Goal: Transaction & Acquisition: Purchase product/service

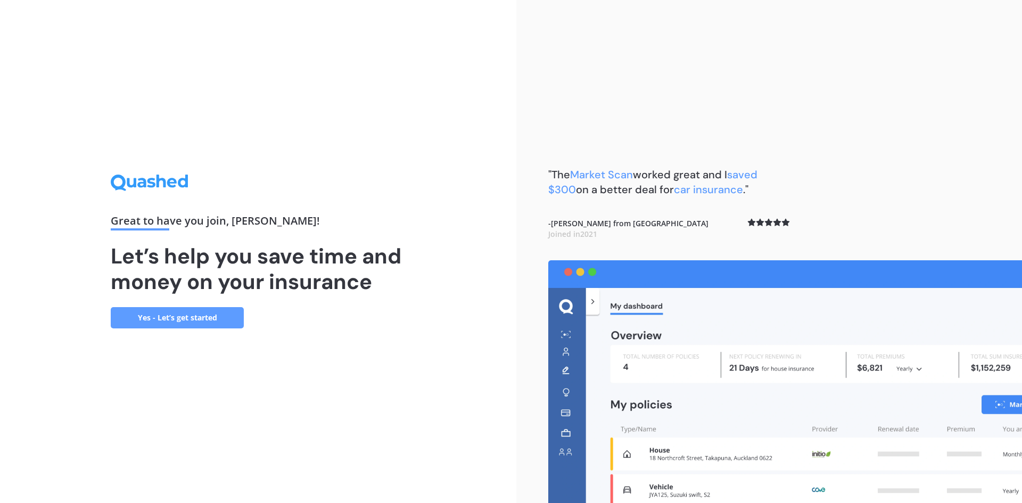
click at [202, 312] on link "Yes - Let’s get started" at bounding box center [177, 317] width 133 height 21
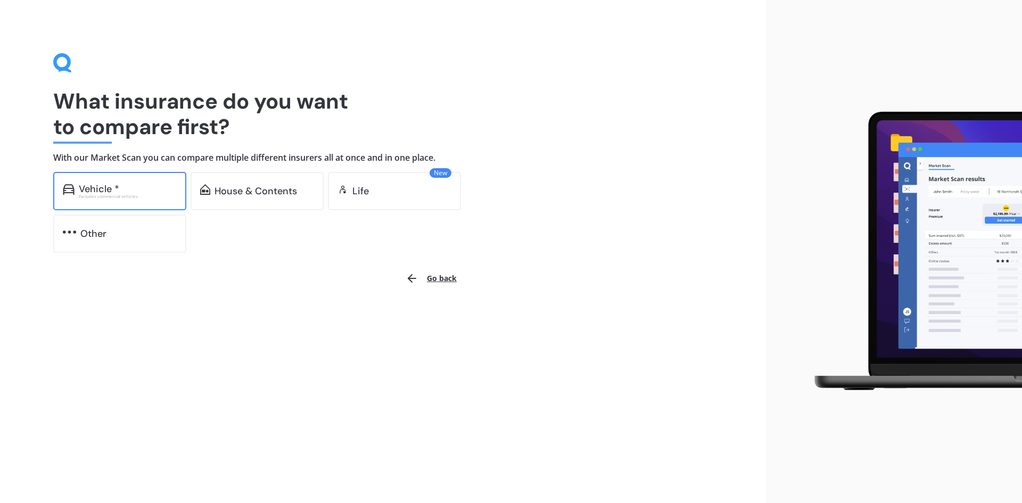
click at [164, 204] on div "Vehicle * Excludes commercial vehicles" at bounding box center [119, 191] width 133 height 38
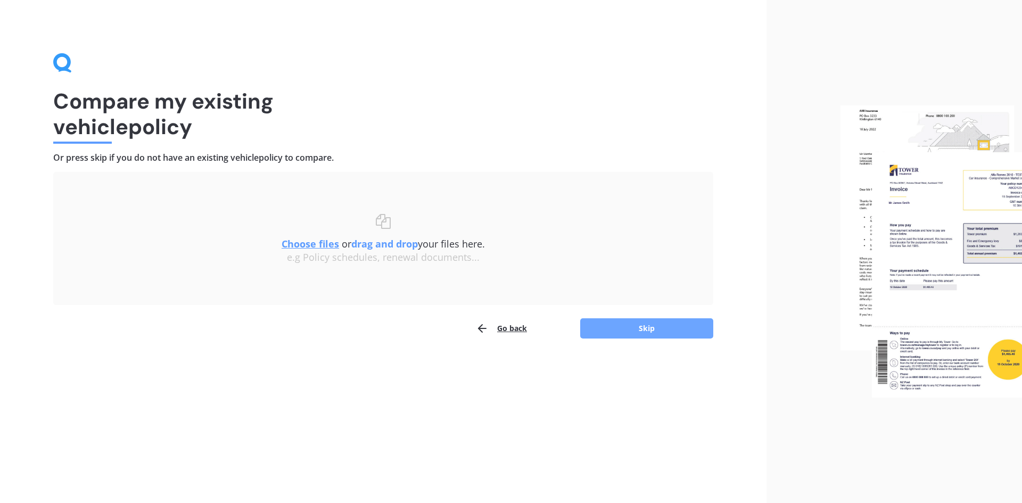
click at [648, 325] on button "Skip" at bounding box center [646, 328] width 133 height 20
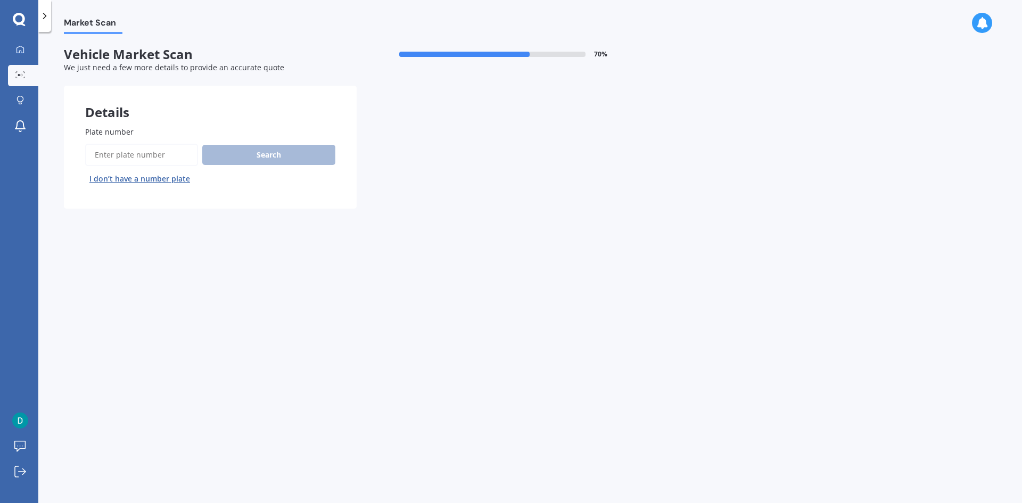
click at [164, 154] on input "Plate number" at bounding box center [141, 155] width 113 height 22
type input "mea579"
click at [0, 0] on button "Next" at bounding box center [0, 0] width 0 height 0
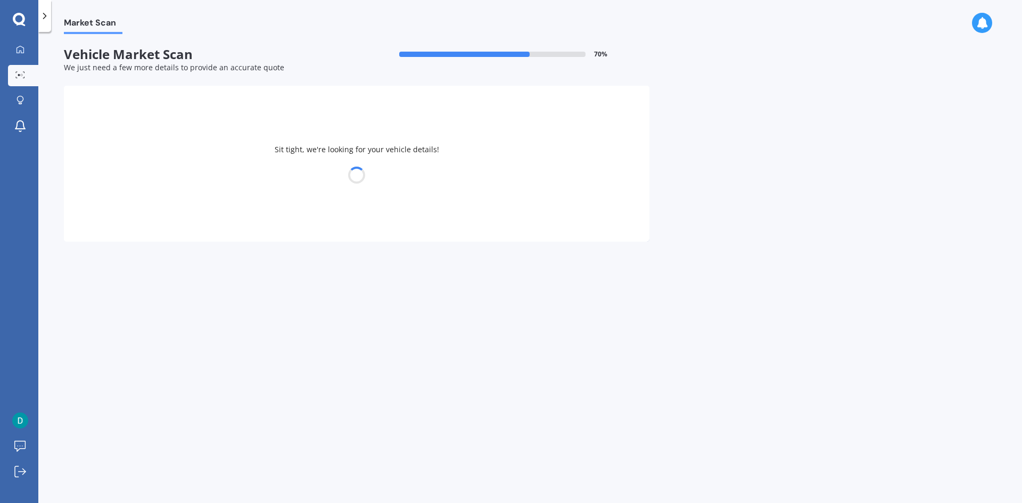
select select "PEUGEOT"
select select "2008"
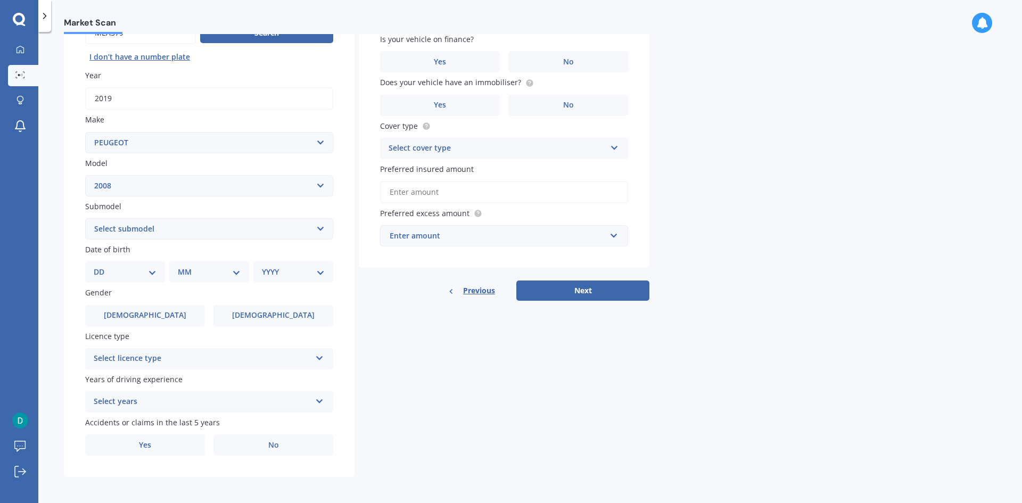
scroll to position [123, 0]
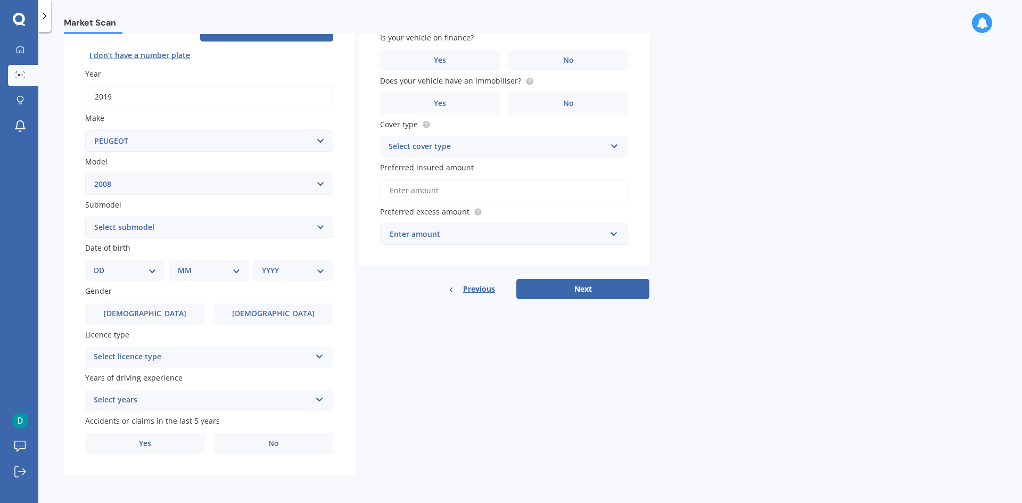
click at [196, 229] on select "Select submodel Crossover Diesel Petrol" at bounding box center [209, 227] width 248 height 21
select select "PETROL"
click at [85, 217] on select "Select submodel Crossover Diesel Petrol" at bounding box center [209, 227] width 248 height 21
click at [111, 270] on select "DD 01 02 03 04 05 06 07 08 09 10 11 12 13 14 15 16 17 18 19 20 21 22 23 24 25 2…" at bounding box center [125, 270] width 63 height 12
select select "21"
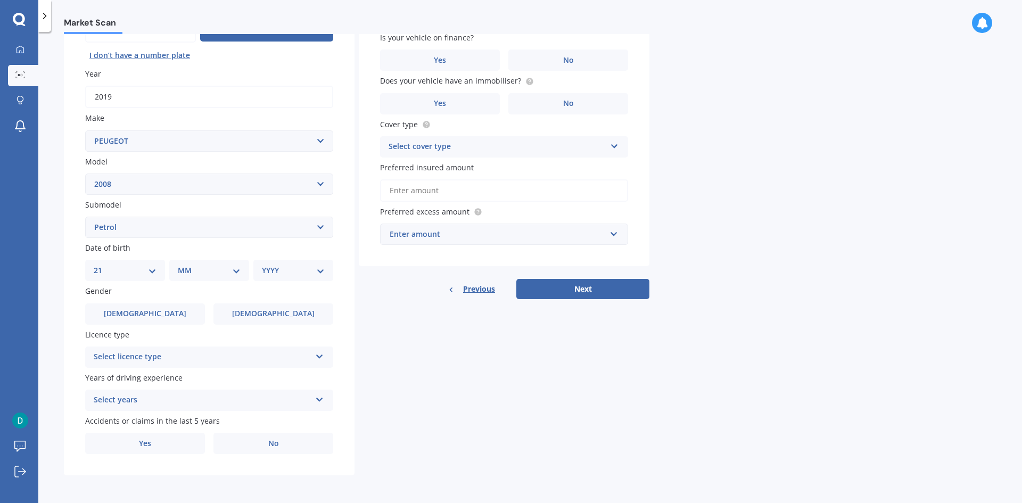
click at [102, 264] on select "DD 01 02 03 04 05 06 07 08 09 10 11 12 13 14 15 16 17 18 19 20 21 22 23 24 25 2…" at bounding box center [125, 270] width 63 height 12
click at [193, 269] on select "MM 01 02 03 04 05 06 07 08 09 10 11 12" at bounding box center [211, 270] width 59 height 12
select select "10"
click at [182, 264] on select "MM 01 02 03 04 05 06 07 08 09 10 11 12" at bounding box center [211, 270] width 59 height 12
click at [284, 263] on div "YYYY 2025 2024 2023 2022 2021 2020 2019 2018 2017 2016 2015 2014 2013 2012 2011…" at bounding box center [291, 270] width 76 height 21
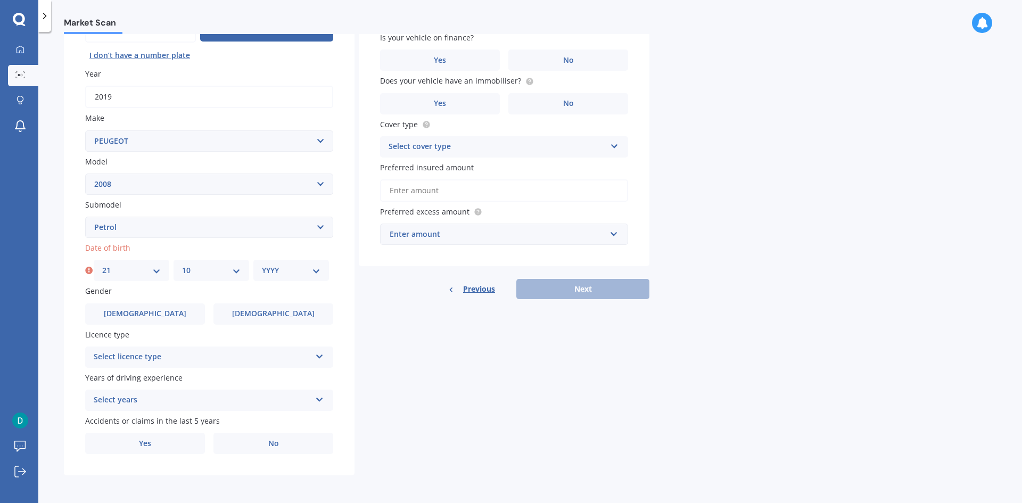
click at [286, 268] on select "YYYY 2025 2024 2023 2022 2021 2020 2019 2018 2017 2016 2015 2014 2013 2012 2011…" at bounding box center [291, 270] width 59 height 12
select select "1999"
click at [262, 264] on select "YYYY 2025 2024 2023 2022 2021 2020 2019 2018 2017 2016 2015 2014 2013 2012 2011…" at bounding box center [291, 270] width 59 height 12
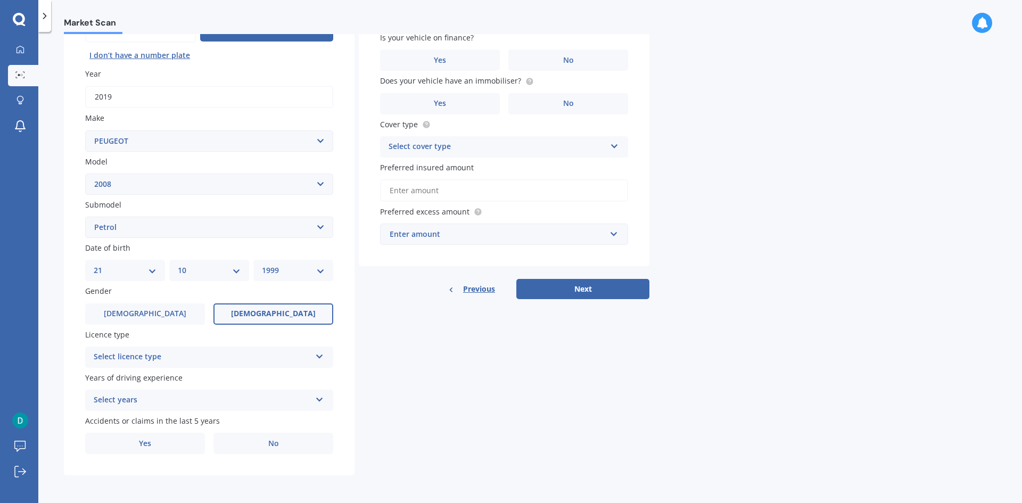
click at [275, 320] on label "Female" at bounding box center [273, 313] width 120 height 21
click at [0, 0] on input "Female" at bounding box center [0, 0] width 0 height 0
click at [218, 359] on div "Select licence type" at bounding box center [202, 357] width 217 height 13
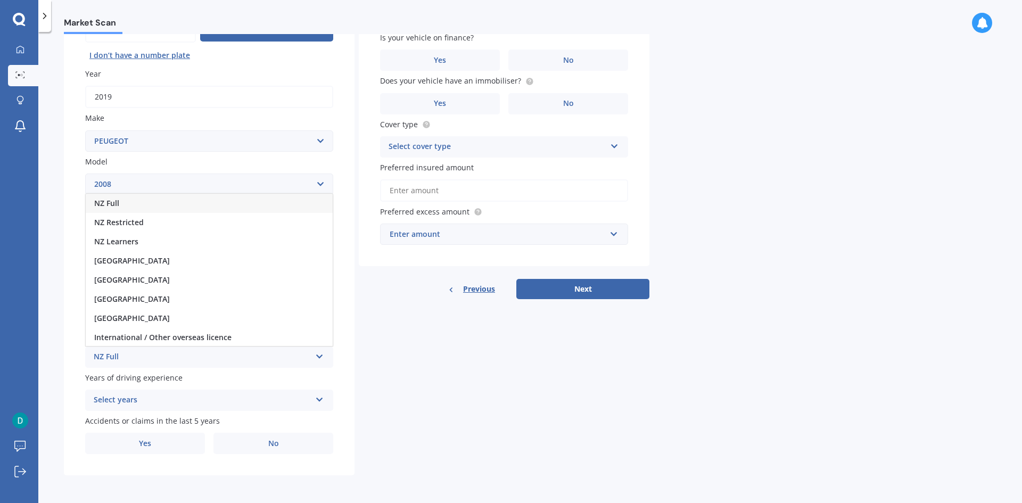
drag, startPoint x: 170, startPoint y: 225, endPoint x: 171, endPoint y: 231, distance: 6.6
click at [170, 226] on div "NZ Restricted" at bounding box center [209, 222] width 247 height 19
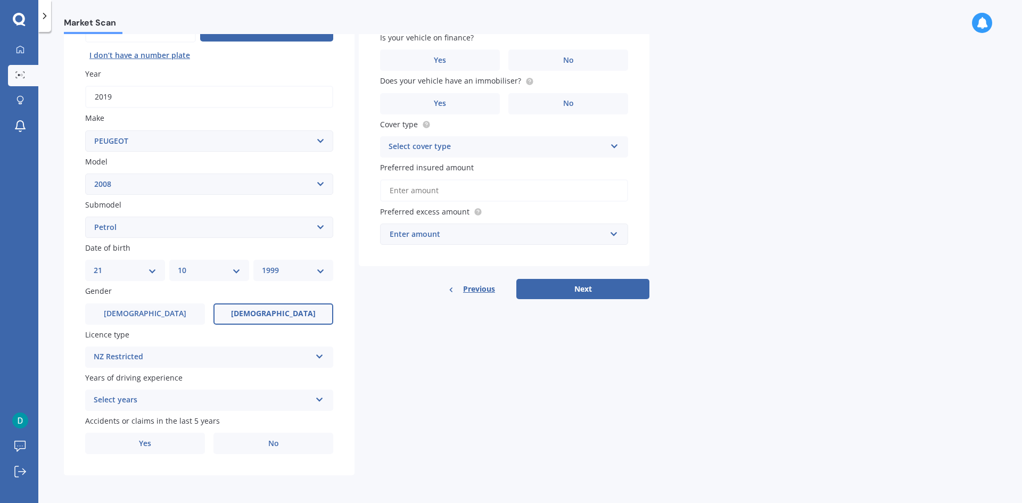
click at [181, 401] on div "Select years" at bounding box center [202, 400] width 217 height 13
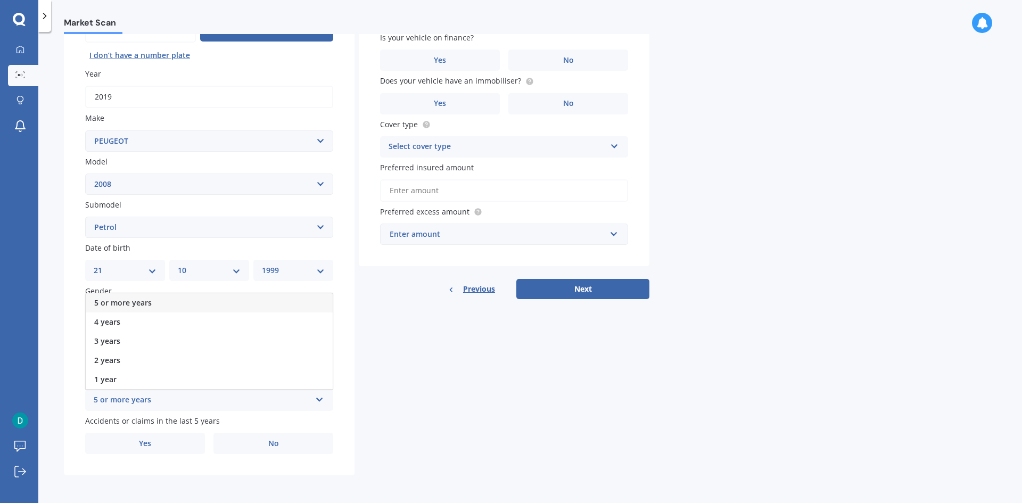
click at [160, 306] on div "5 or more years" at bounding box center [209, 302] width 247 height 19
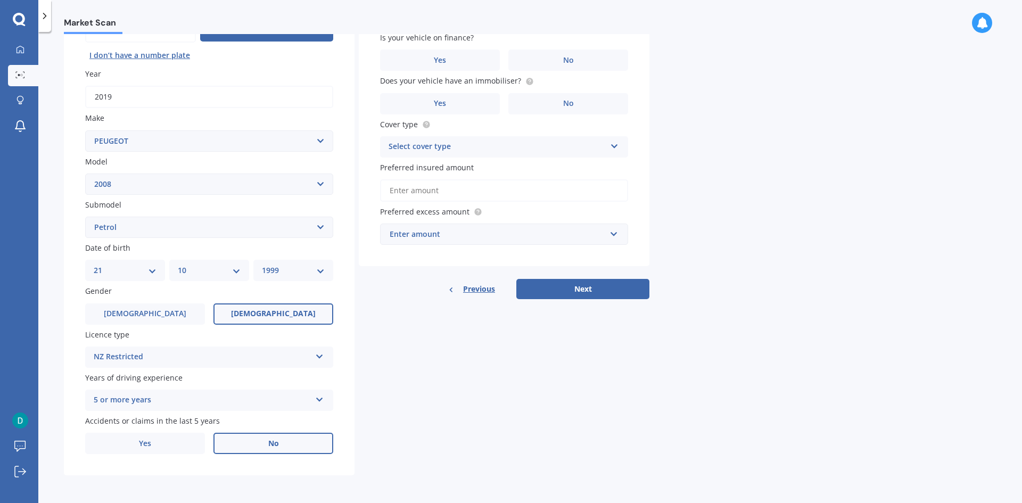
click at [271, 440] on span "No" at bounding box center [273, 443] width 11 height 9
click at [0, 0] on input "No" at bounding box center [0, 0] width 0 height 0
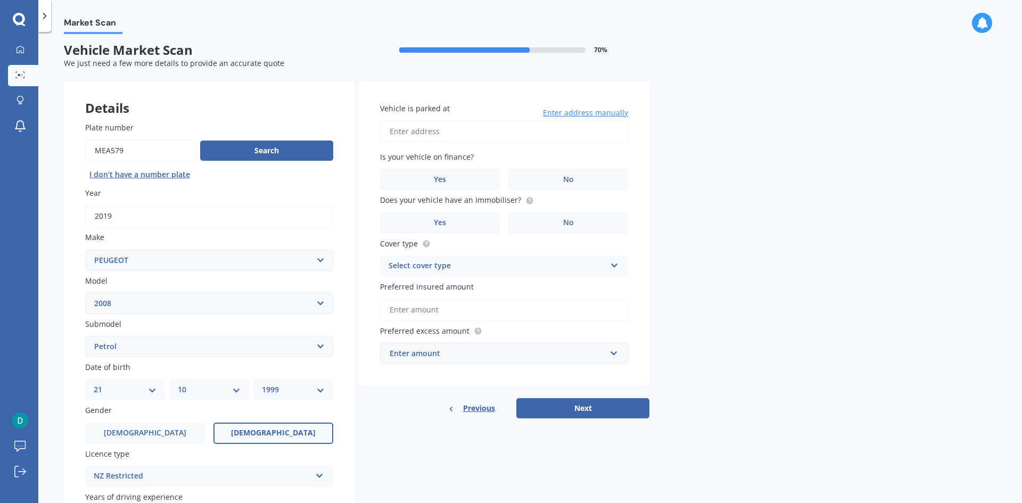
scroll to position [0, 0]
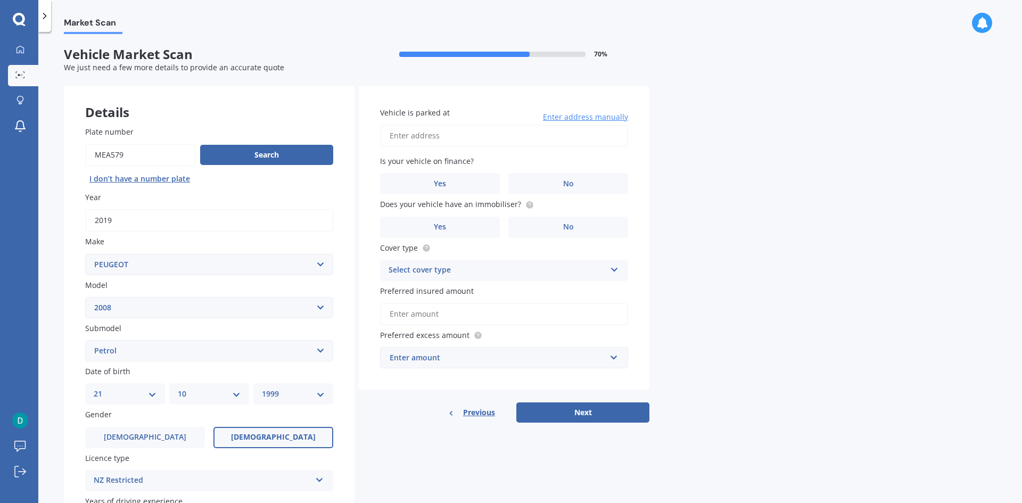
click at [480, 143] on input "Vehicle is parked at" at bounding box center [504, 136] width 248 height 22
click at [486, 134] on input "6A Kahiwi Street RaumangaWhangārei 0110" at bounding box center [504, 136] width 248 height 22
type input "6A Kahiwi Street, Raumanga, Whangārei 0110"
click at [592, 186] on label "No" at bounding box center [568, 183] width 120 height 21
click at [0, 0] on input "No" at bounding box center [0, 0] width 0 height 0
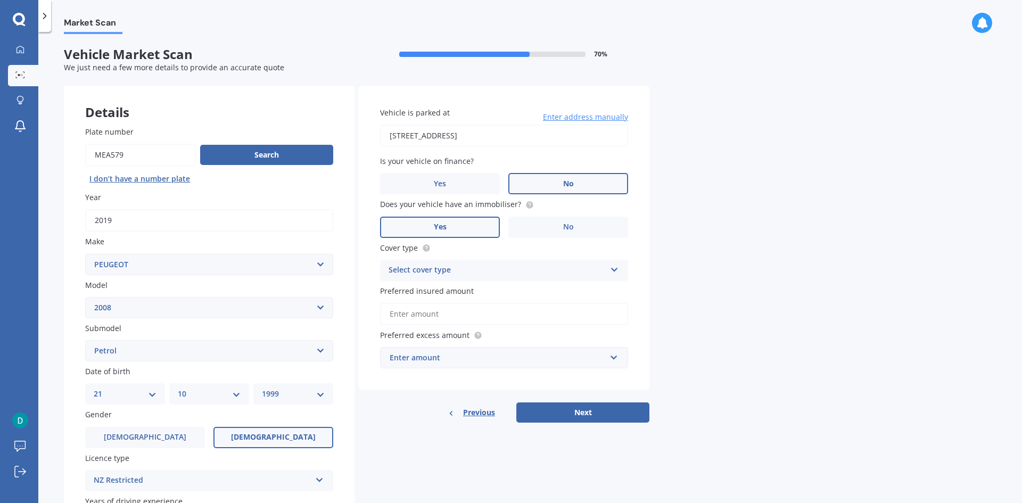
click at [451, 222] on label "Yes" at bounding box center [440, 227] width 120 height 21
click at [0, 0] on input "Yes" at bounding box center [0, 0] width 0 height 0
click at [477, 271] on div "Select cover type" at bounding box center [496, 270] width 217 height 13
click at [442, 293] on span "Comprehensive" at bounding box center [417, 291] width 56 height 10
click at [449, 311] on input "Preferred insured amount" at bounding box center [504, 314] width 248 height 22
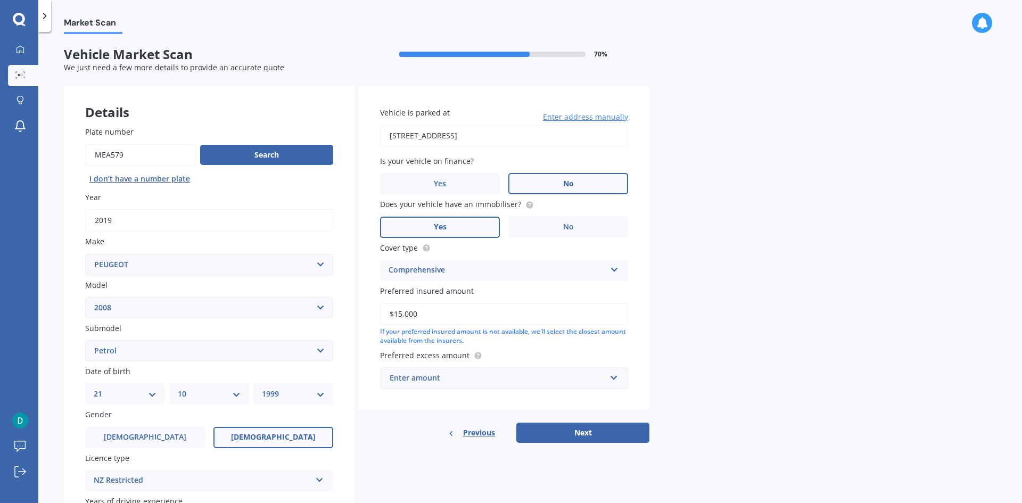
type input "$15,000"
click at [434, 377] on div "Enter amount" at bounding box center [497, 378] width 216 height 12
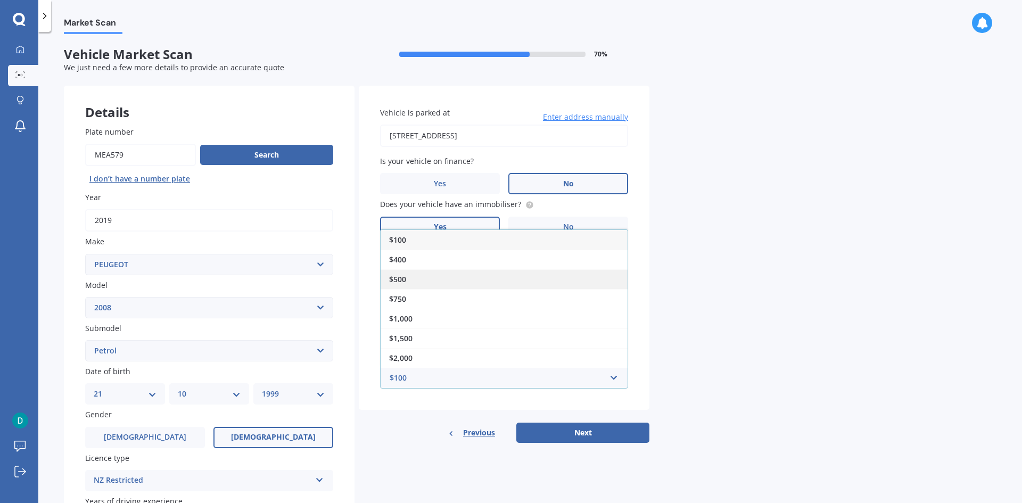
click at [412, 283] on div "$500" at bounding box center [503, 279] width 247 height 20
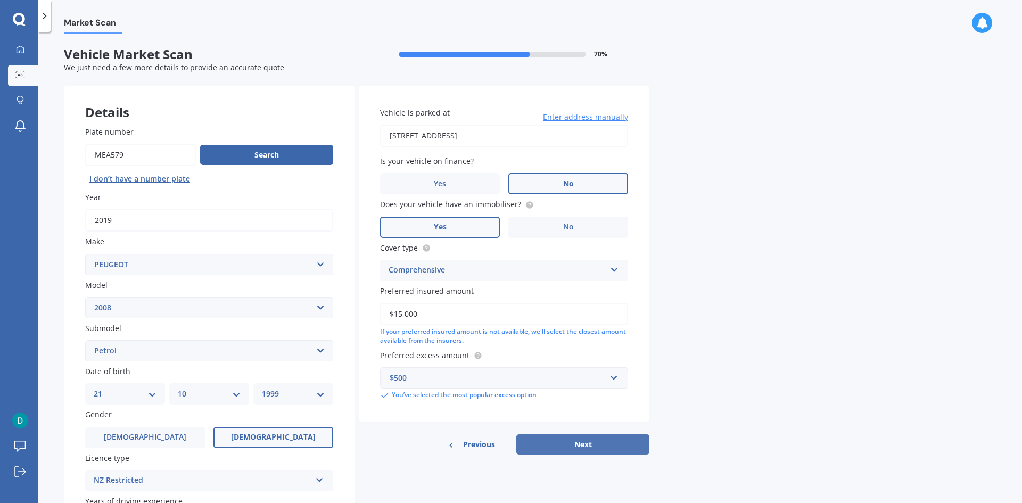
click at [610, 445] on button "Next" at bounding box center [582, 444] width 133 height 20
select select "21"
select select "10"
select select "1999"
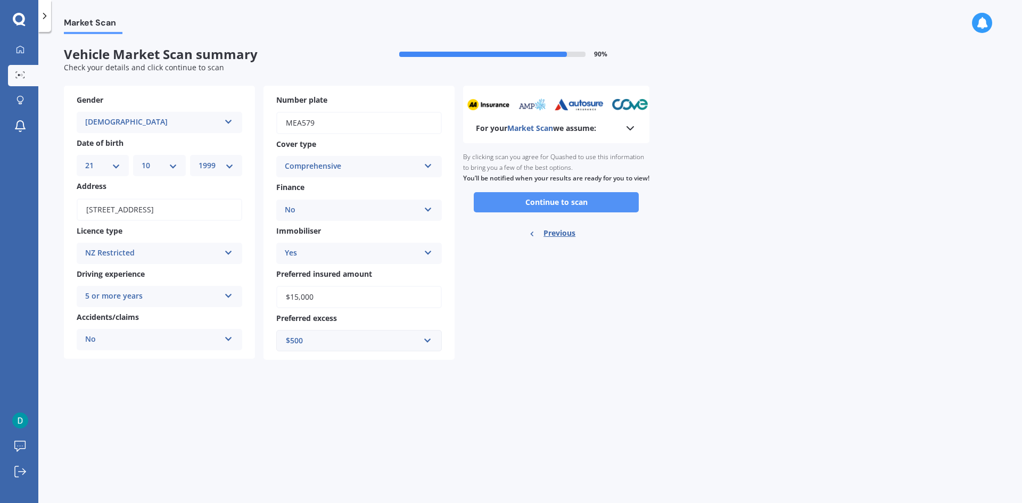
click at [563, 211] on button "Continue to scan" at bounding box center [556, 202] width 165 height 20
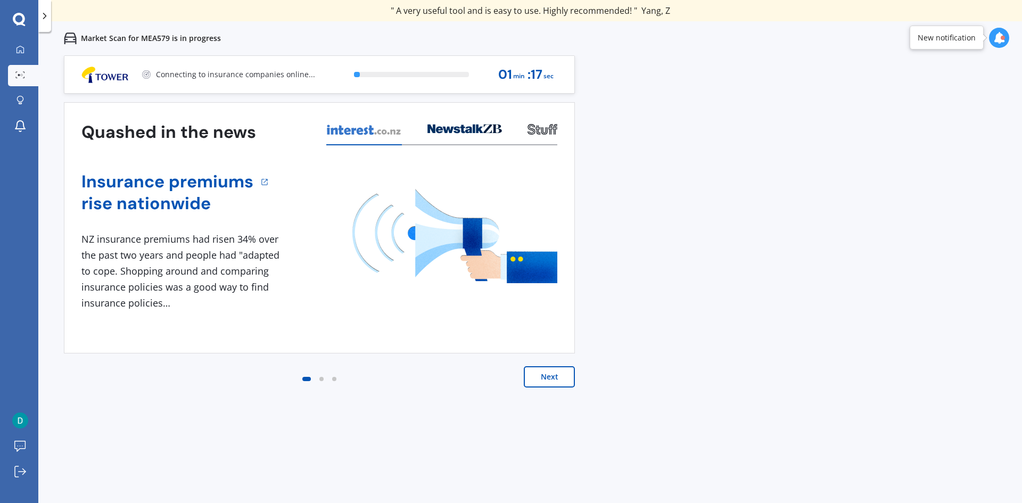
click at [551, 375] on button "Next" at bounding box center [549, 376] width 51 height 21
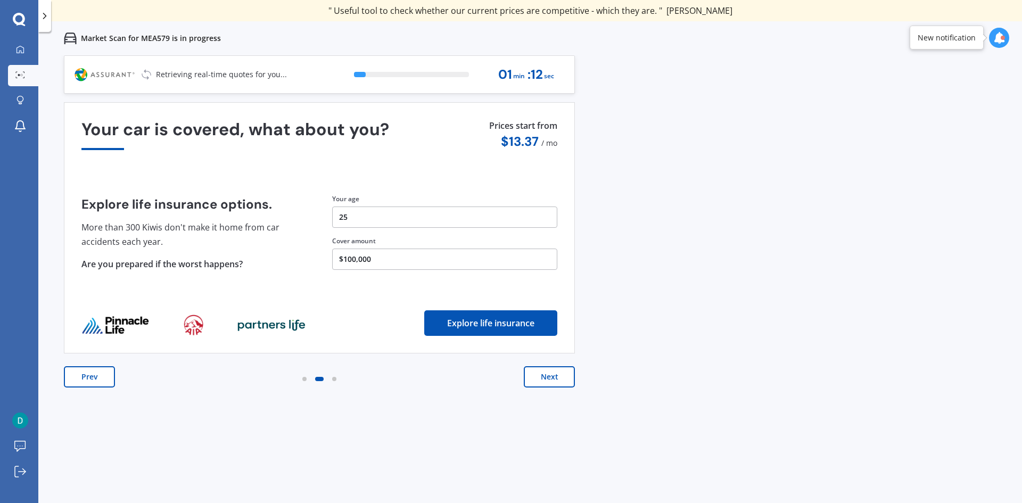
click at [551, 375] on button "Next" at bounding box center [549, 376] width 51 height 21
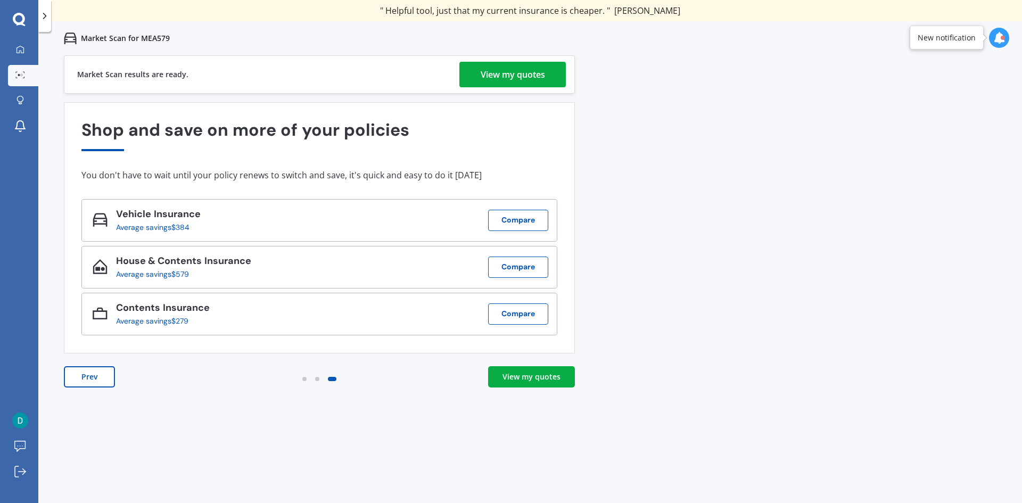
click at [497, 71] on div "View my quotes" at bounding box center [512, 75] width 64 height 26
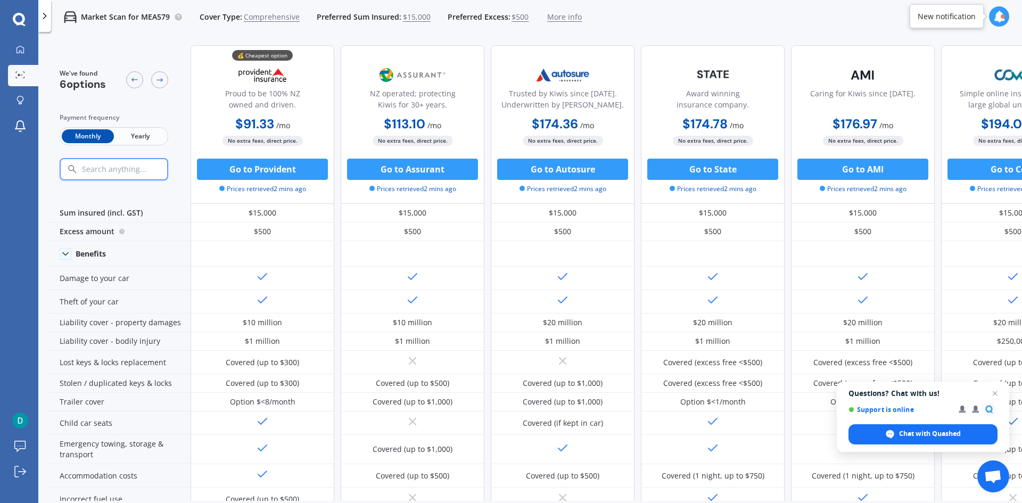
click at [143, 136] on span "Yearly" at bounding box center [140, 136] width 52 height 14
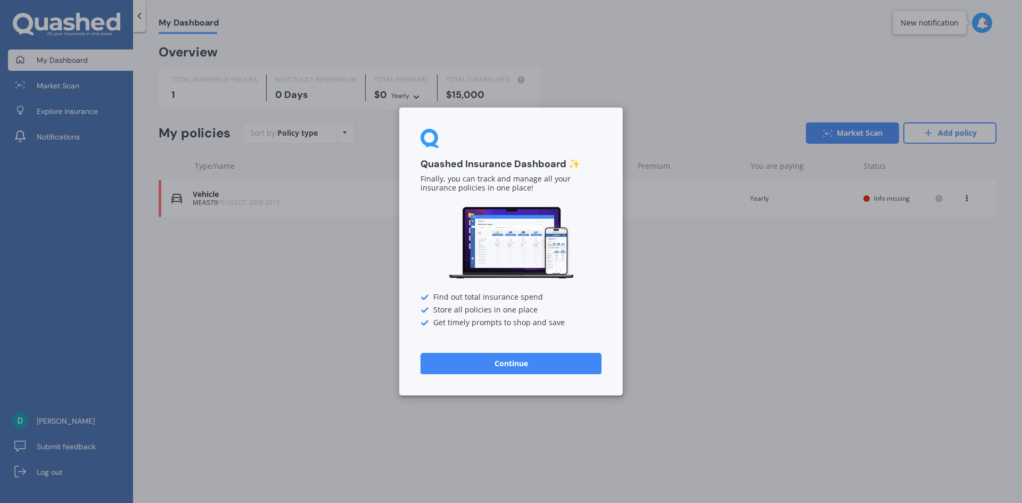
click at [527, 356] on button "Continue" at bounding box center [510, 363] width 181 height 21
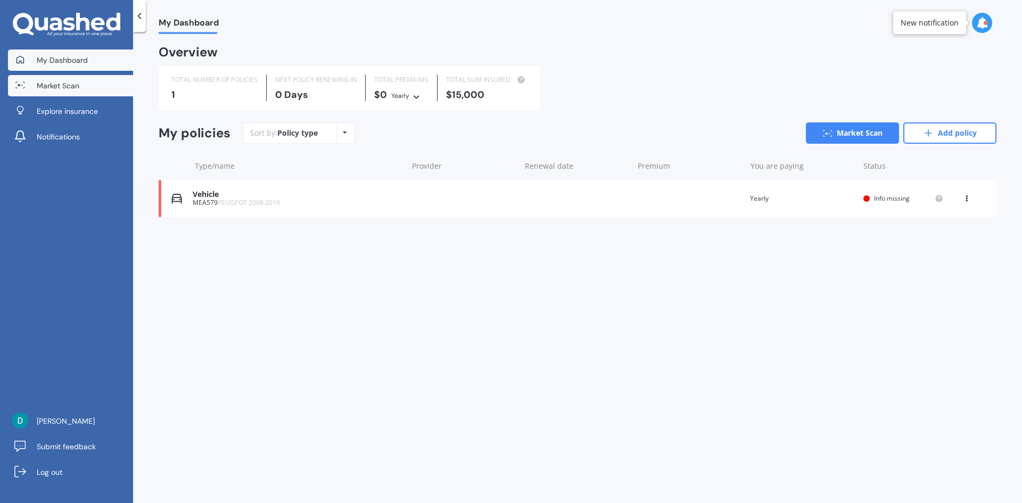
click at [99, 92] on link "Market Scan" at bounding box center [70, 85] width 125 height 21
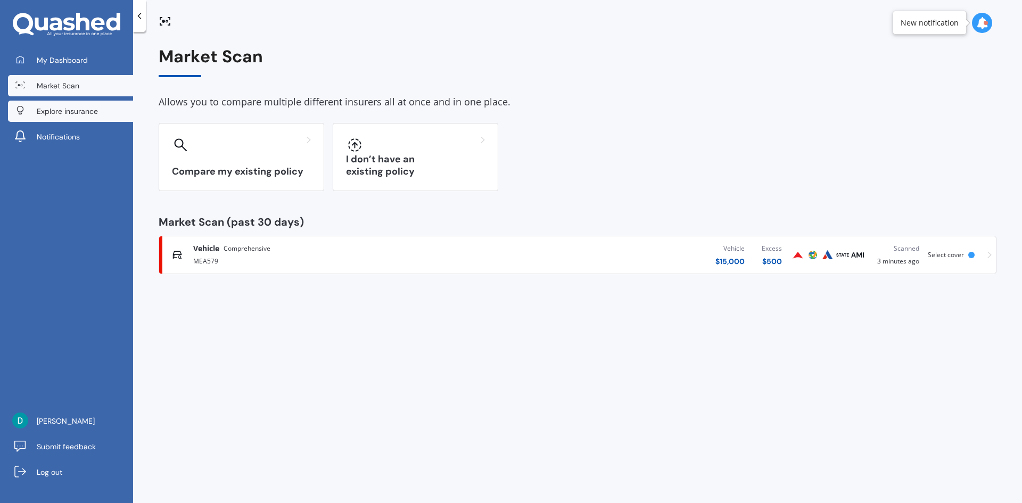
click at [69, 113] on span "Explore insurance" at bounding box center [67, 111] width 61 height 11
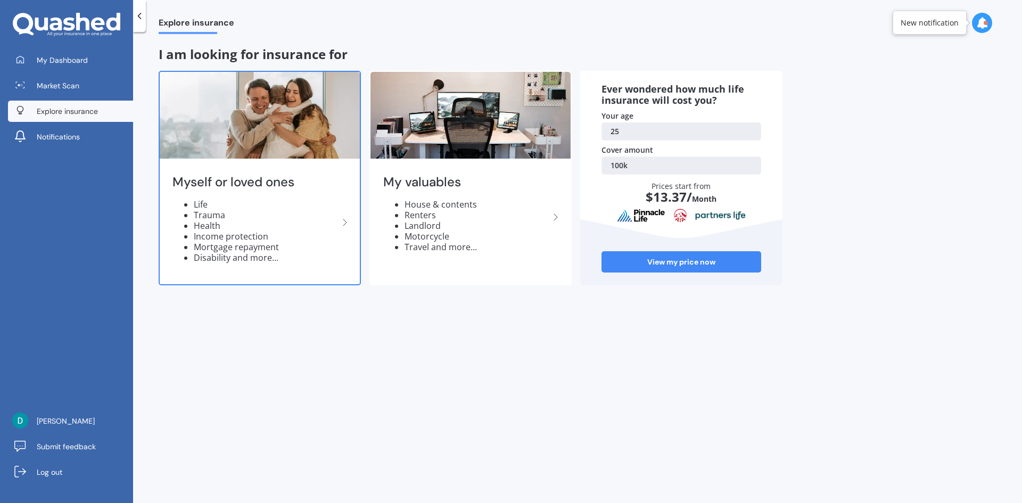
click at [277, 205] on li "Life" at bounding box center [266, 204] width 145 height 11
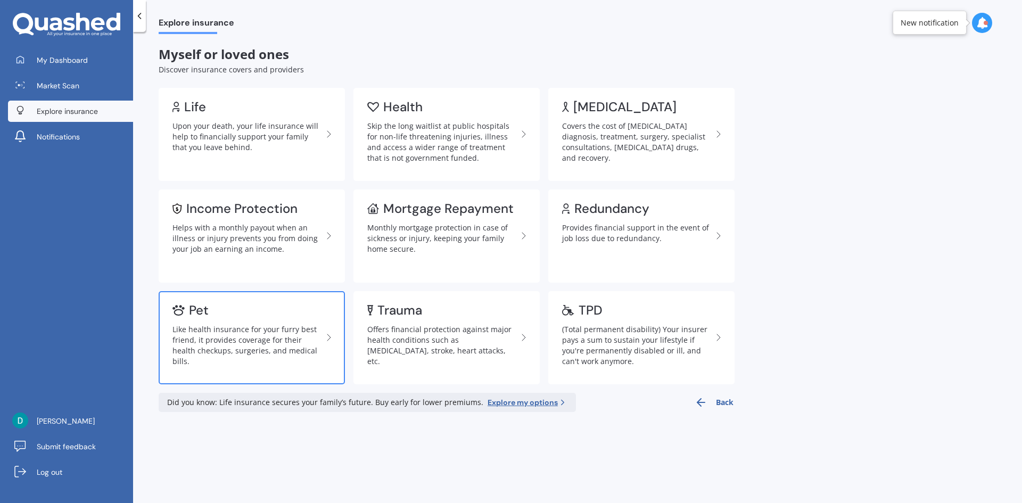
click at [297, 308] on div "Pet" at bounding box center [247, 310] width 150 height 11
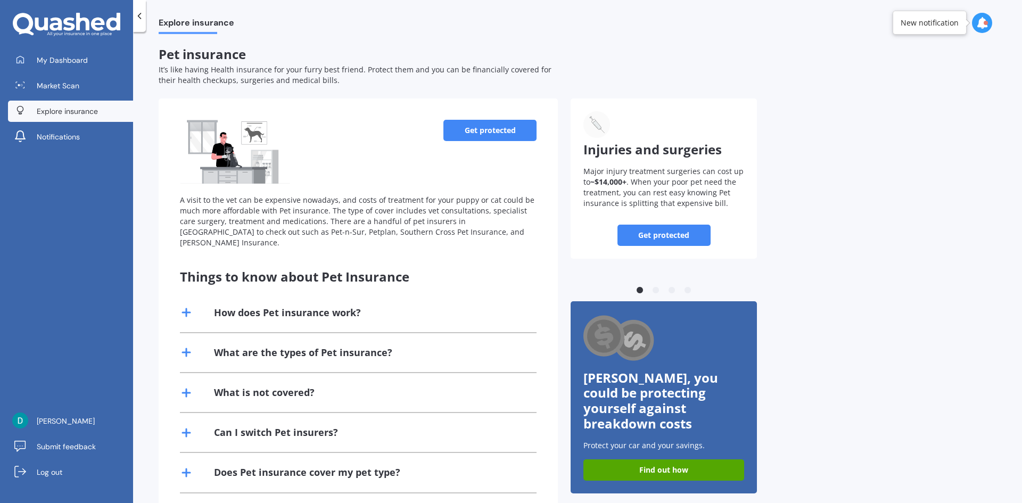
click at [502, 130] on link "Get protected" at bounding box center [489, 130] width 93 height 21
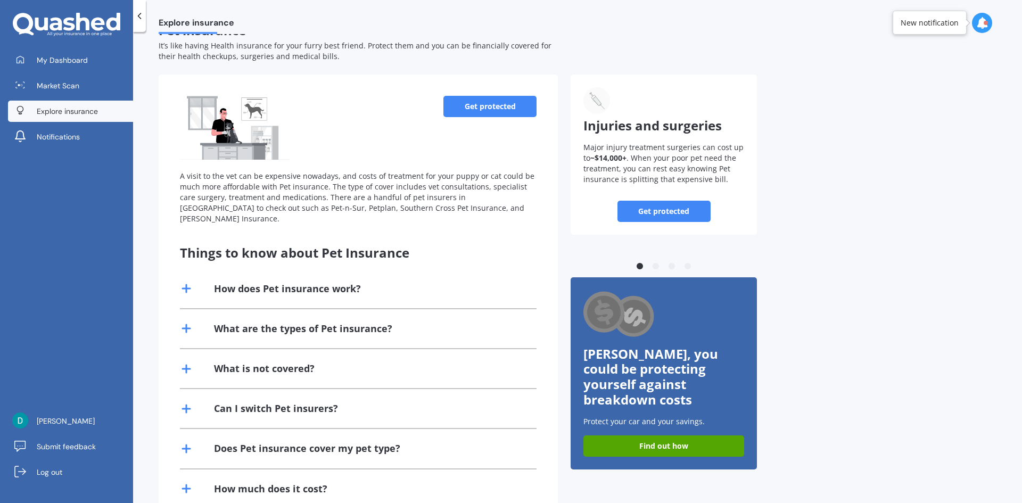
scroll to position [46, 0]
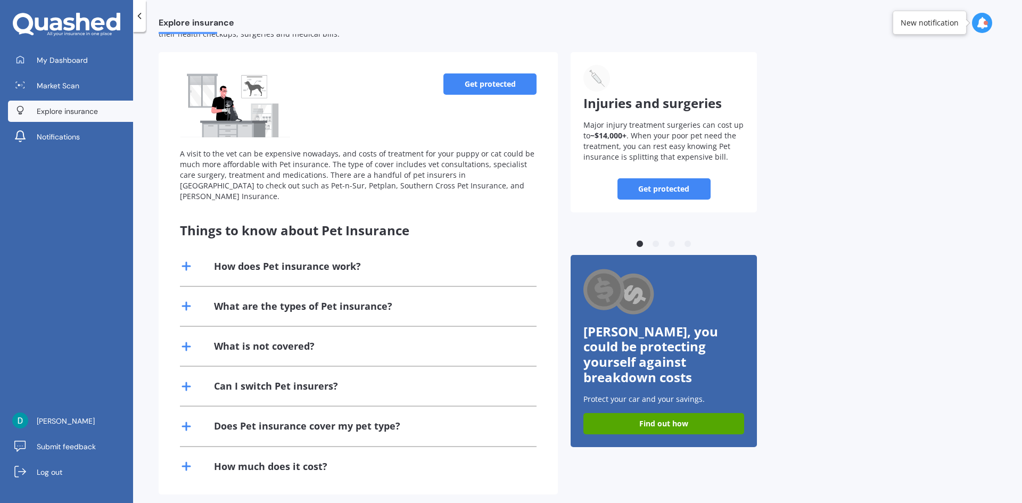
click at [320, 333] on div "What is not covered?" at bounding box center [358, 346] width 356 height 39
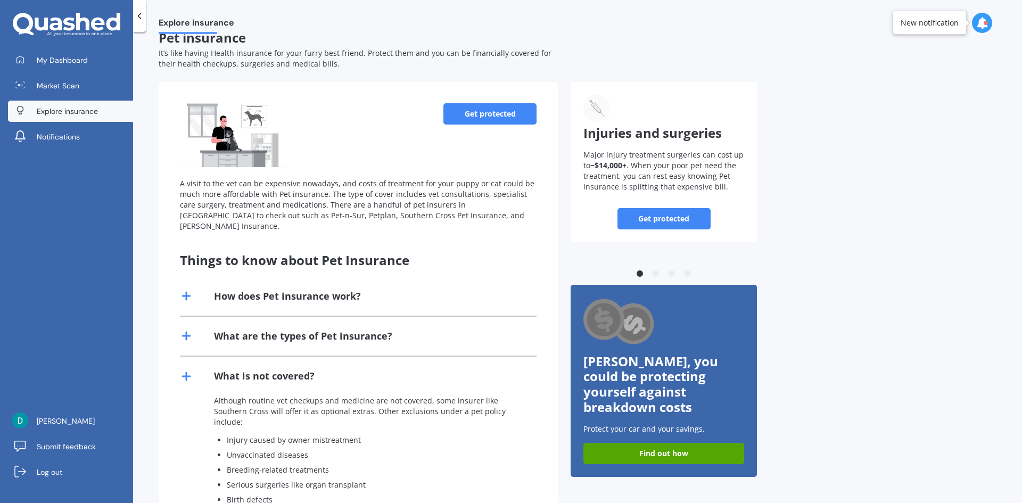
scroll to position [0, 0]
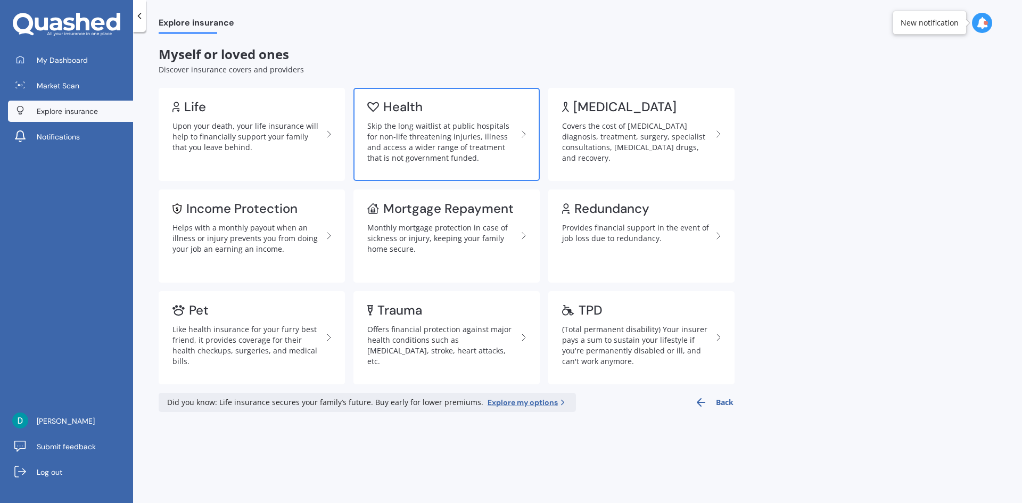
click at [447, 135] on div "Skip the long waitlist at public hospitals for non-life threatening injuries, i…" at bounding box center [442, 142] width 150 height 43
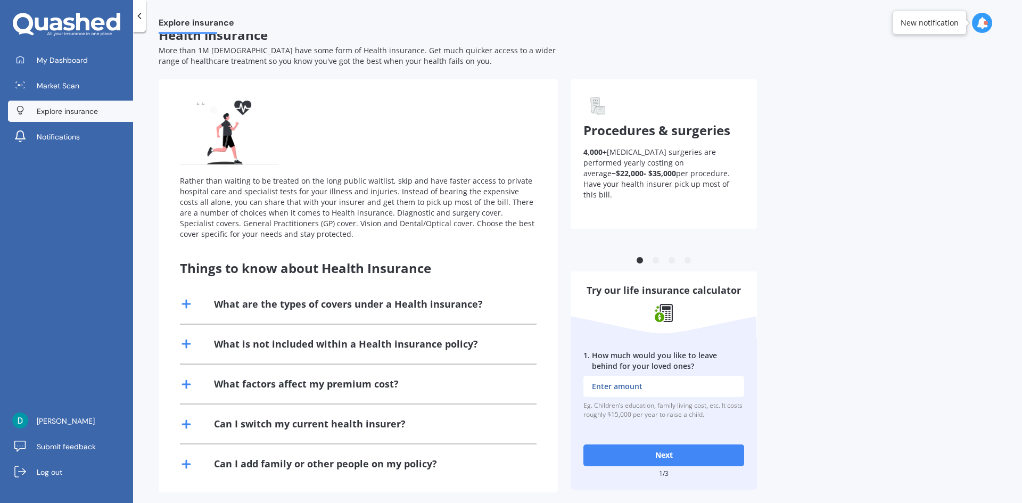
scroll to position [28, 0]
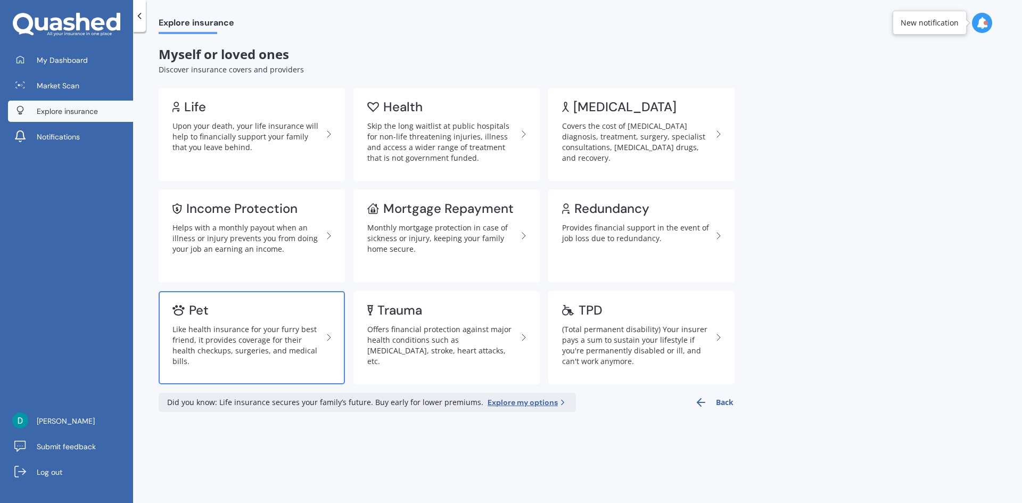
click at [257, 311] on div "Pet" at bounding box center [247, 310] width 150 height 11
